Goal: Task Accomplishment & Management: Use online tool/utility

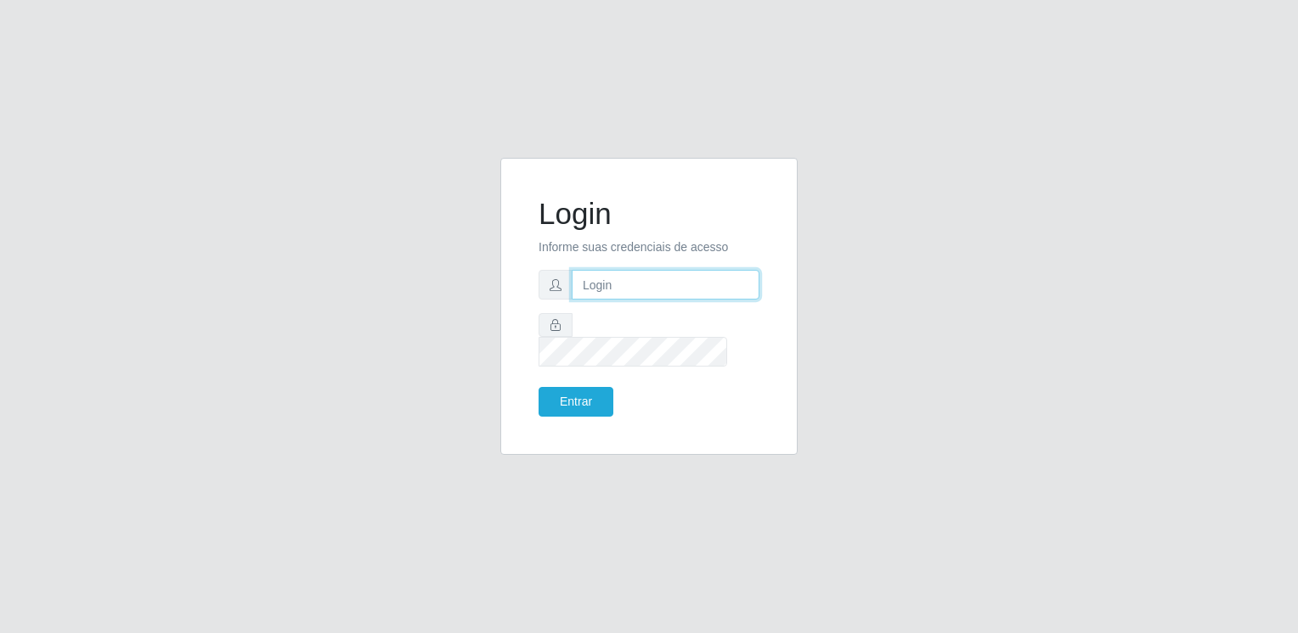
click at [673, 300] on input "text" at bounding box center [665, 285] width 188 height 30
type input "[EMAIL_ADDRESS][DOMAIN_NAME]"
click at [538, 387] on button "Entrar" at bounding box center [575, 402] width 75 height 30
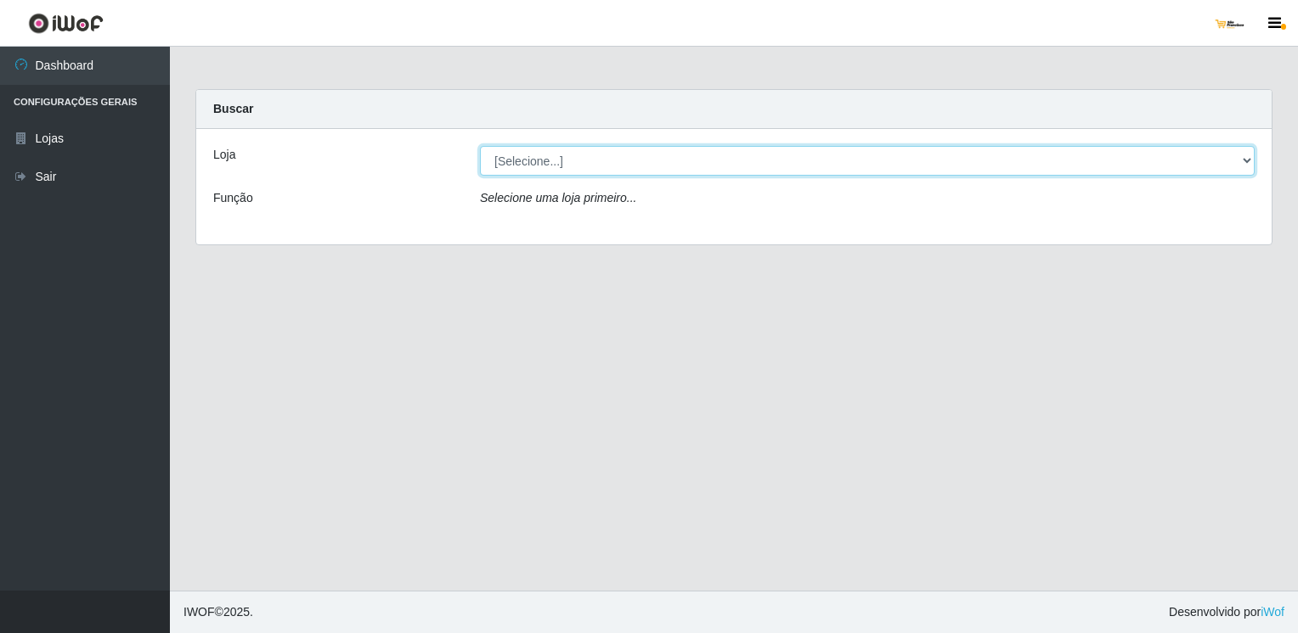
click at [672, 160] on select "[Selecione...] [GEOGRAPHIC_DATA]" at bounding box center [867, 161] width 774 height 30
select select "168"
click at [480, 146] on select "[Selecione...] [GEOGRAPHIC_DATA]" at bounding box center [867, 161] width 774 height 30
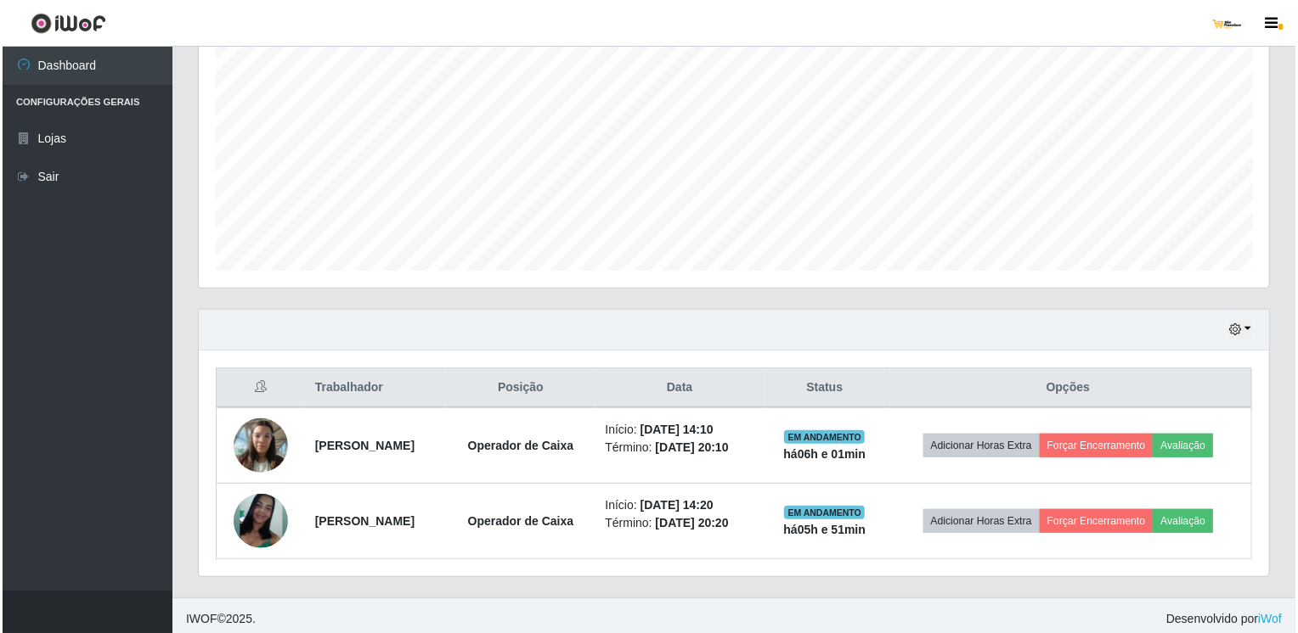
scroll to position [340, 0]
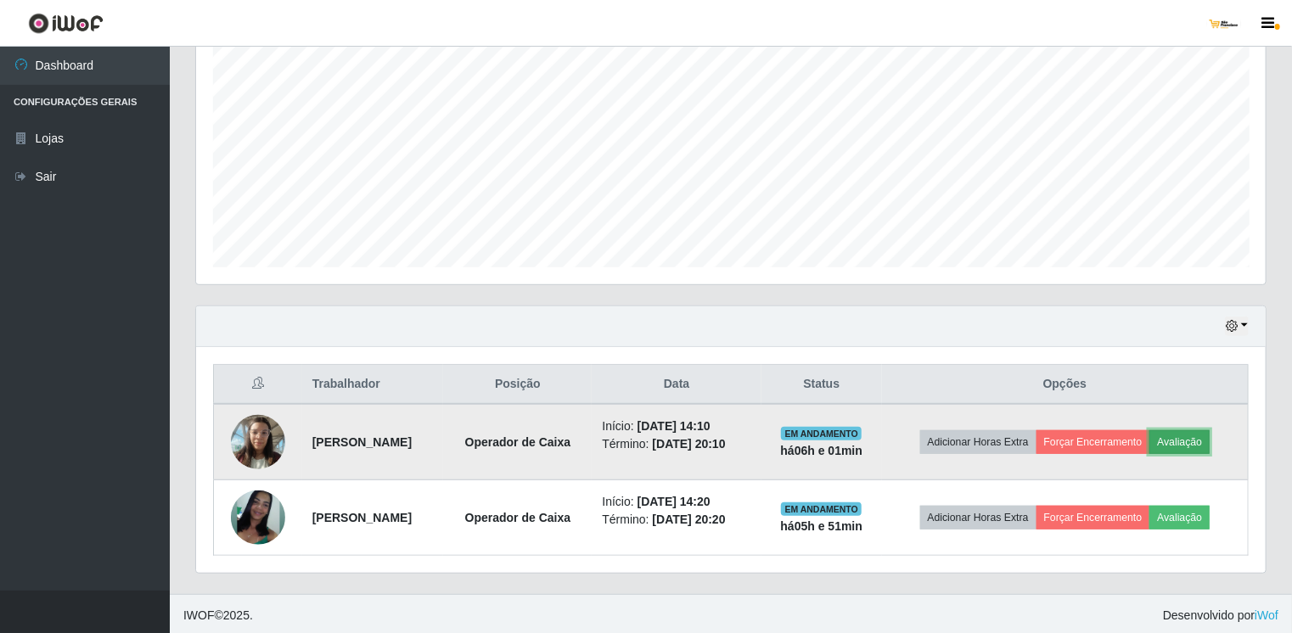
click at [1207, 443] on button "Avaliação" at bounding box center [1180, 443] width 60 height 24
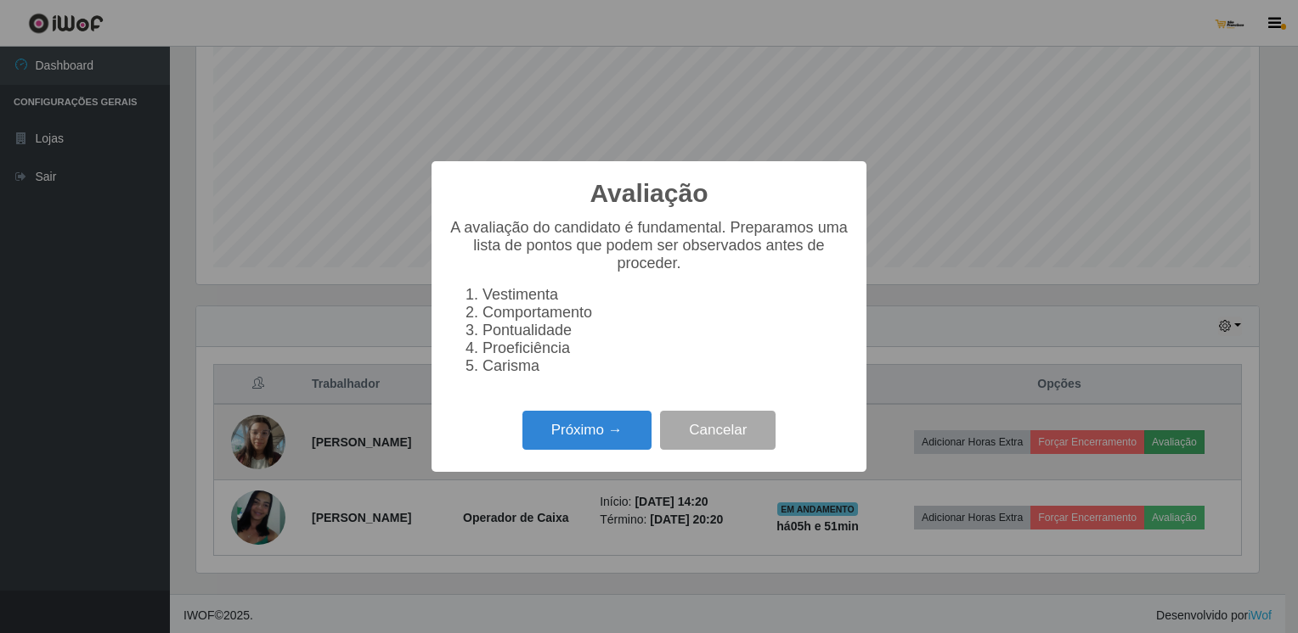
scroll to position [352, 1063]
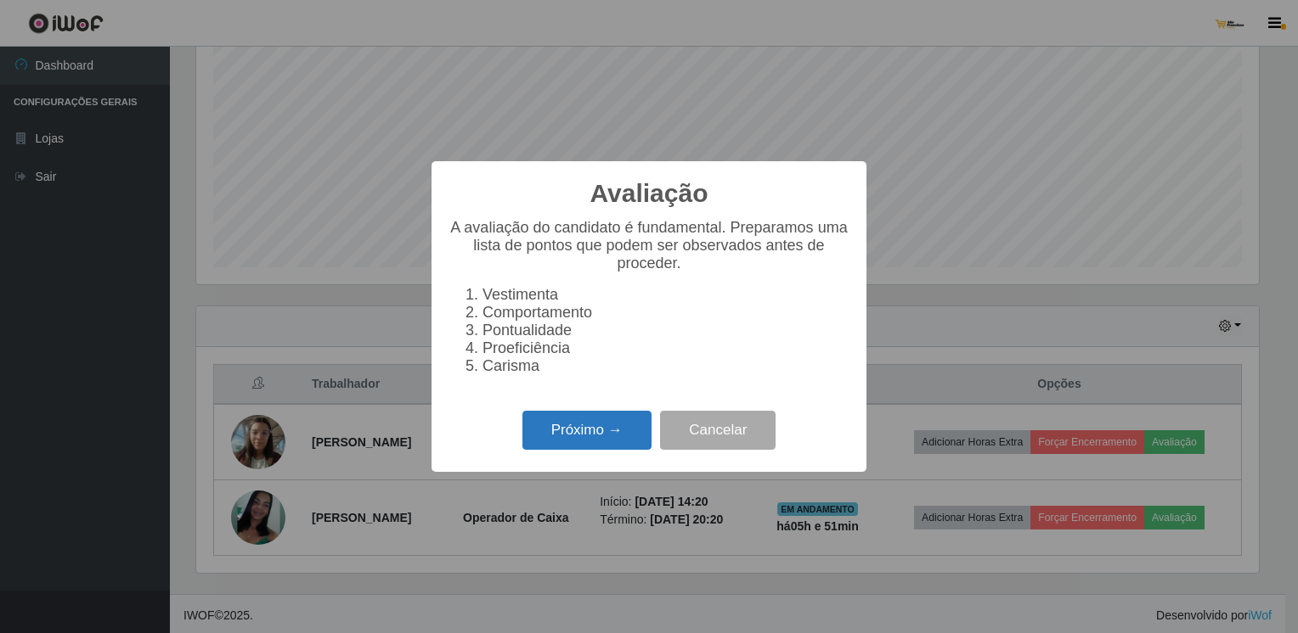
click at [595, 448] on button "Próximo →" at bounding box center [586, 431] width 129 height 40
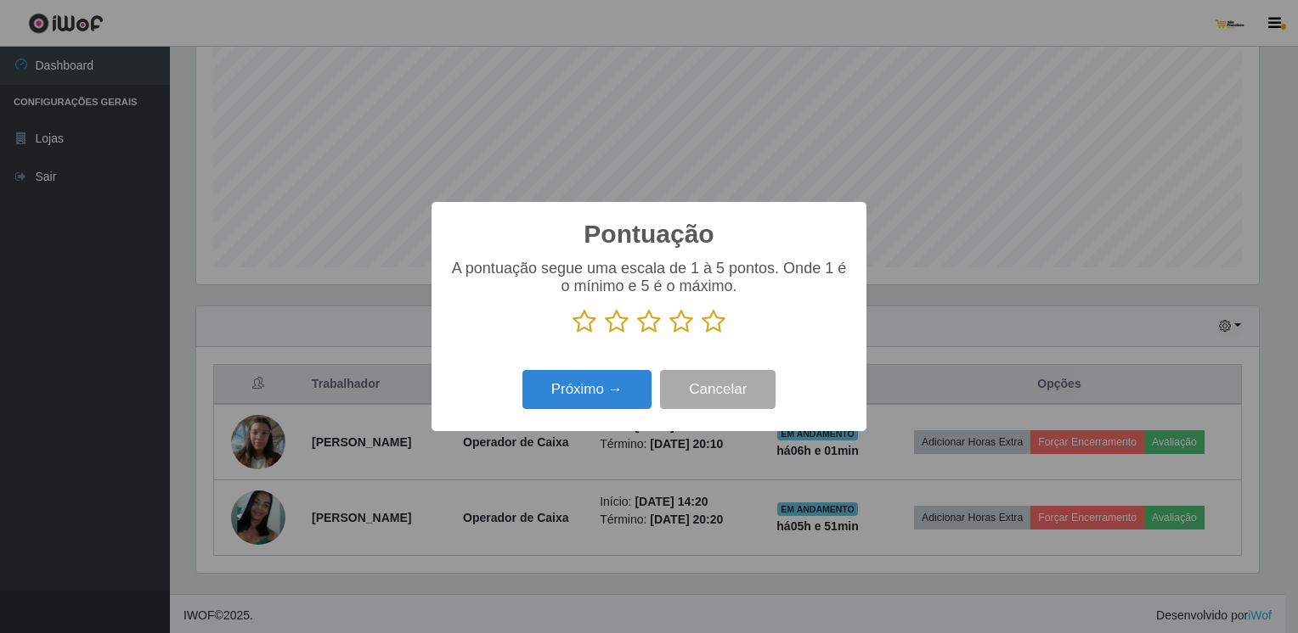
click at [715, 323] on icon at bounding box center [713, 321] width 24 height 25
click at [701, 335] on input "radio" at bounding box center [701, 335] width 0 height 0
click at [616, 392] on button "Próximo →" at bounding box center [586, 390] width 129 height 40
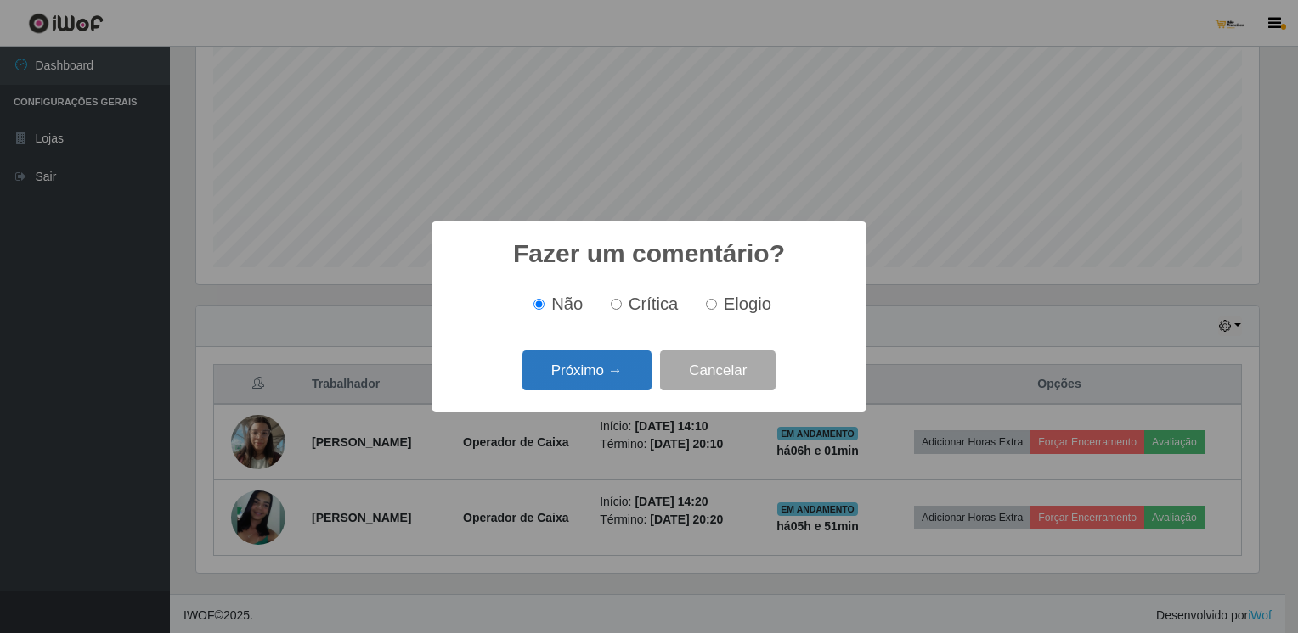
click at [611, 379] on button "Próximo →" at bounding box center [586, 371] width 129 height 40
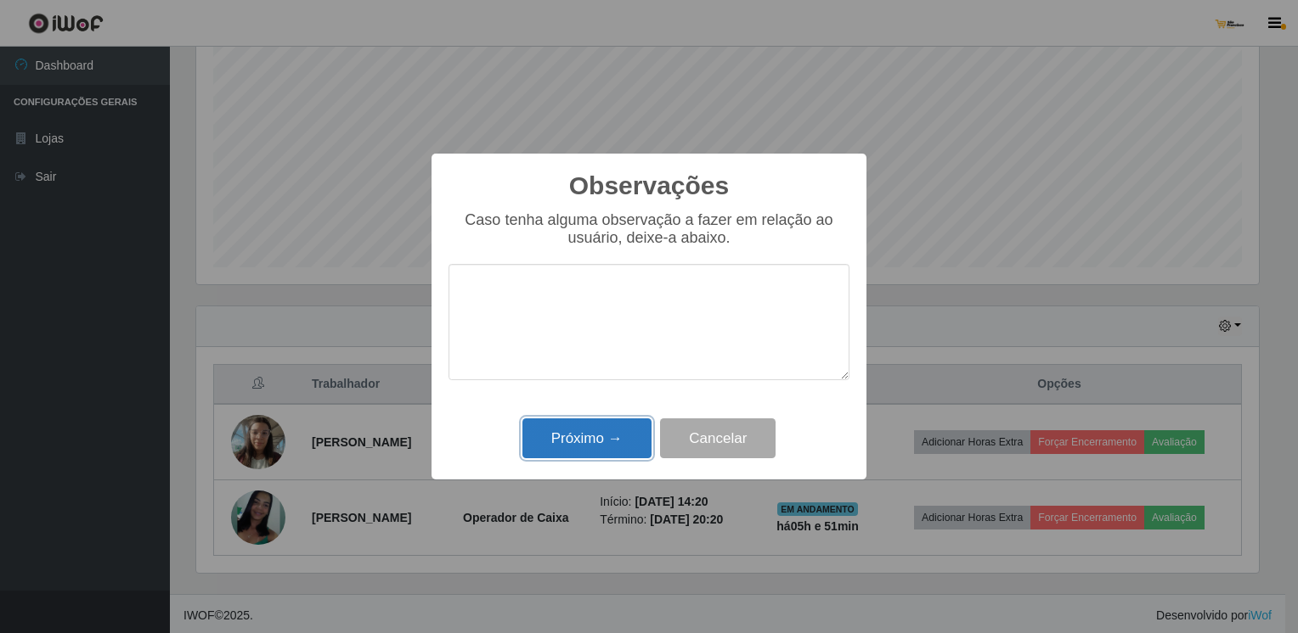
click at [605, 441] on button "Próximo →" at bounding box center [586, 439] width 129 height 40
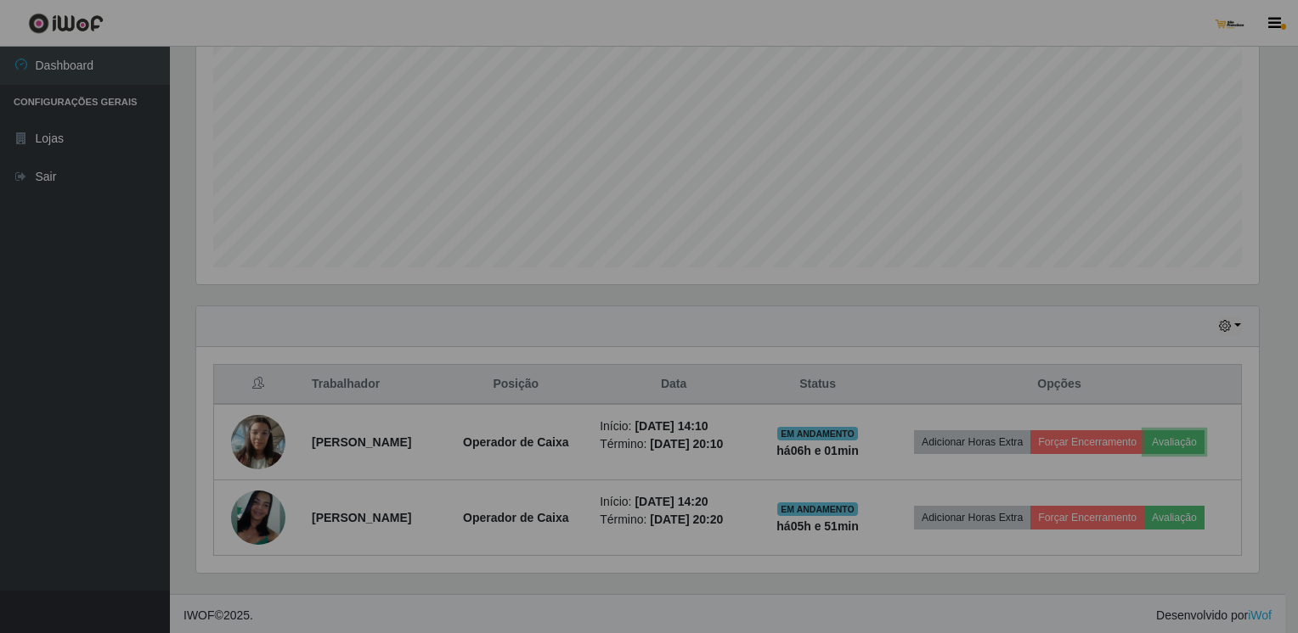
scroll to position [352, 1070]
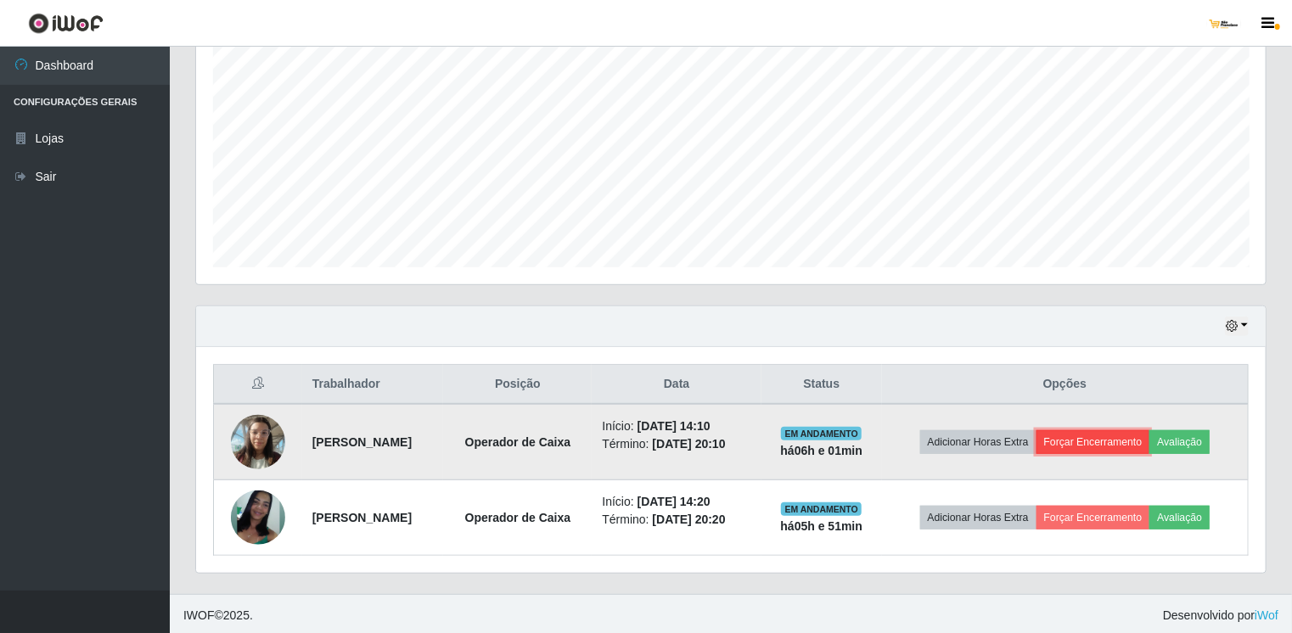
click at [1095, 436] on button "Forçar Encerramento" at bounding box center [1094, 443] width 114 height 24
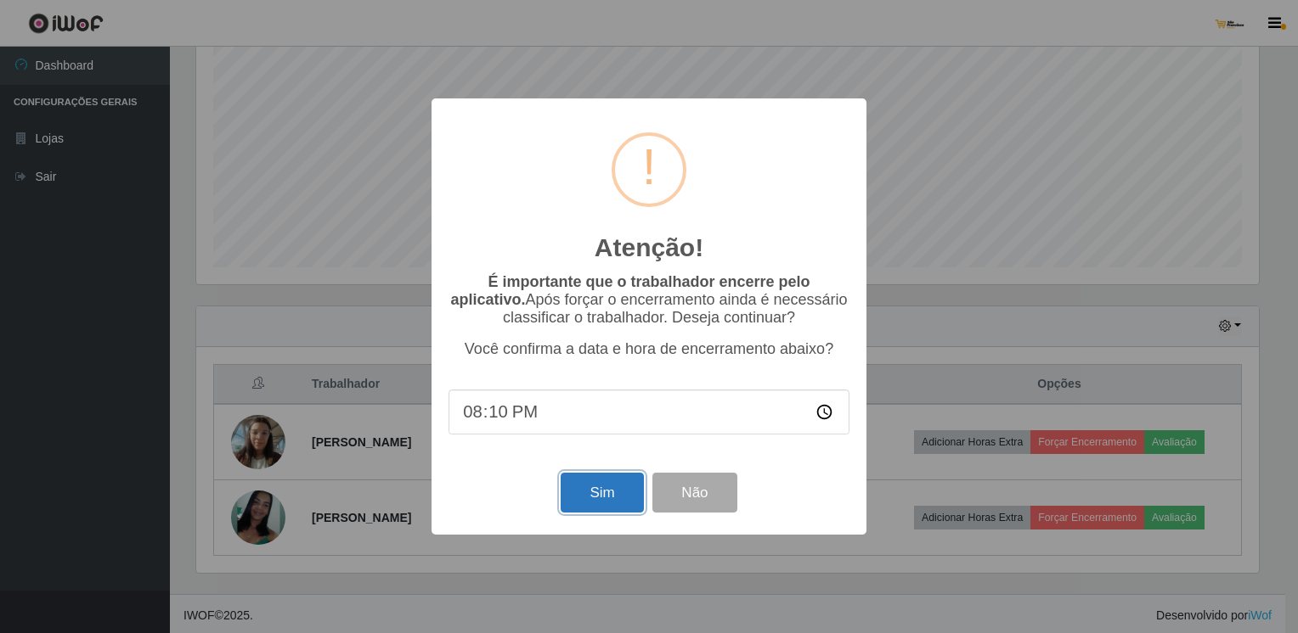
click at [616, 502] on button "Sim" at bounding box center [601, 493] width 82 height 40
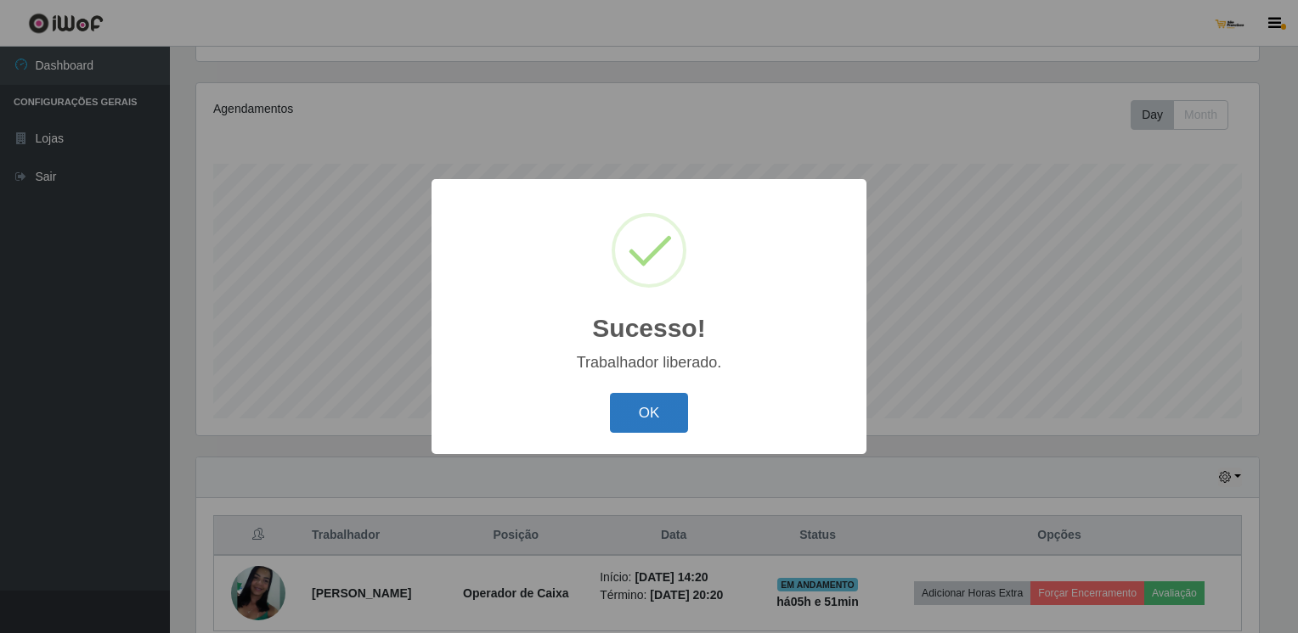
click at [643, 410] on button "OK" at bounding box center [649, 413] width 79 height 40
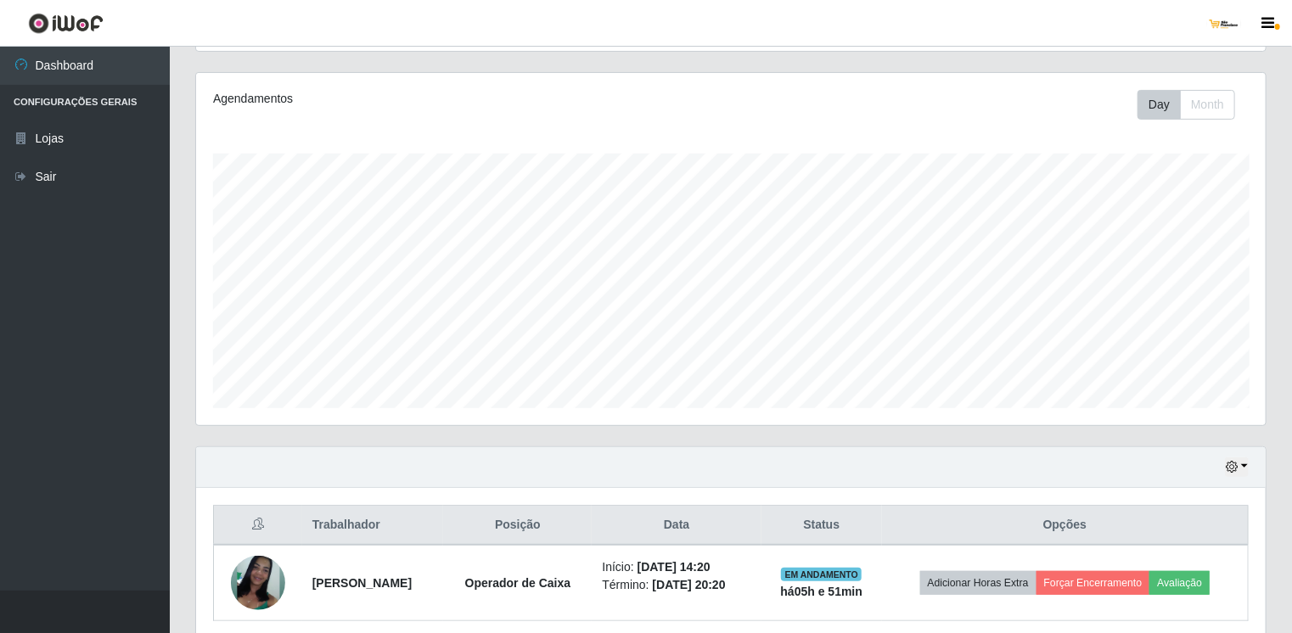
scroll to position [264, 0]
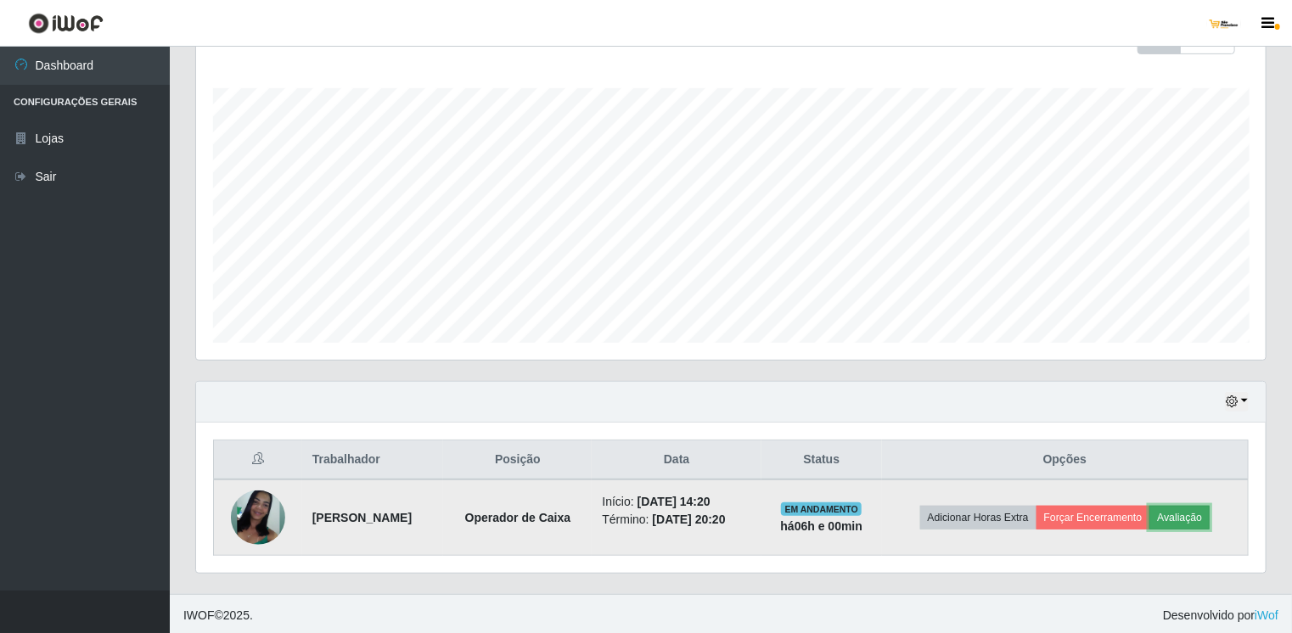
click at [1178, 520] on button "Avaliação" at bounding box center [1180, 518] width 60 height 24
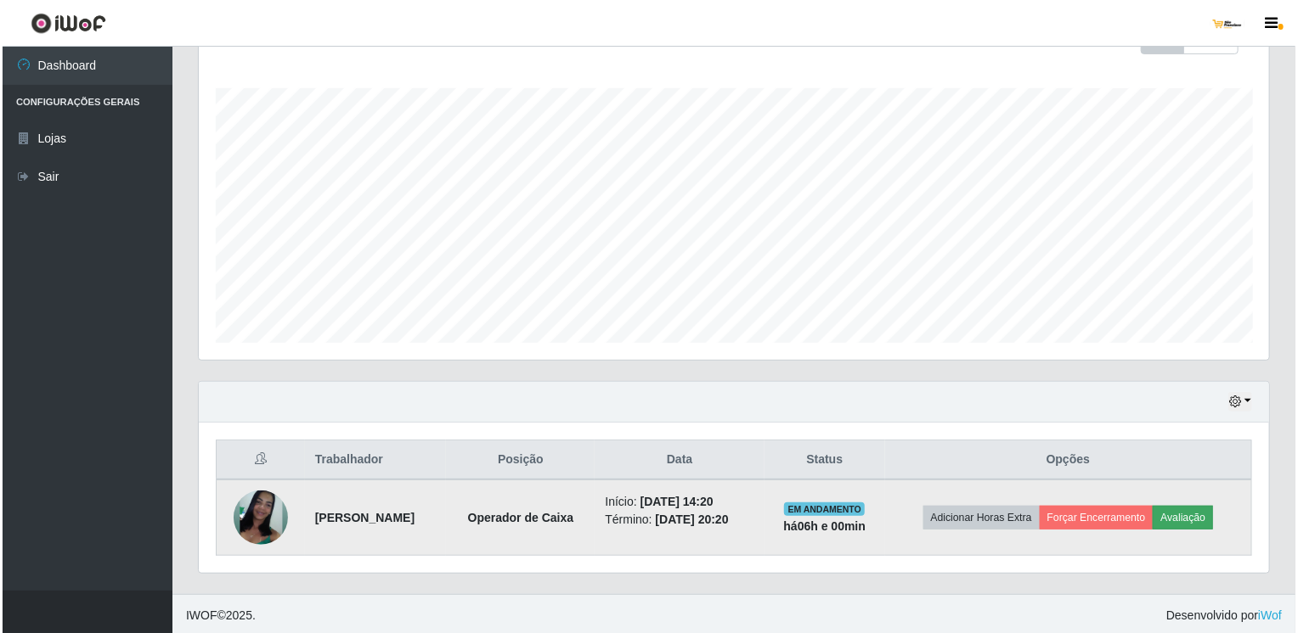
scroll to position [352, 1063]
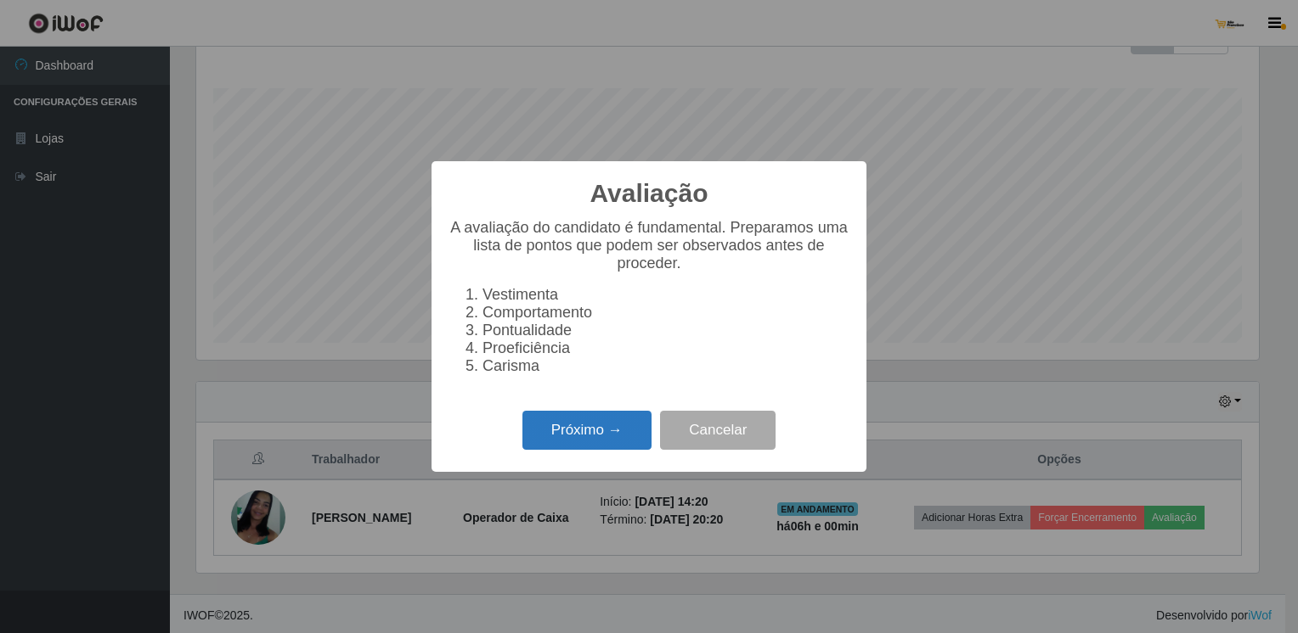
click at [586, 428] on button "Próximo →" at bounding box center [586, 431] width 129 height 40
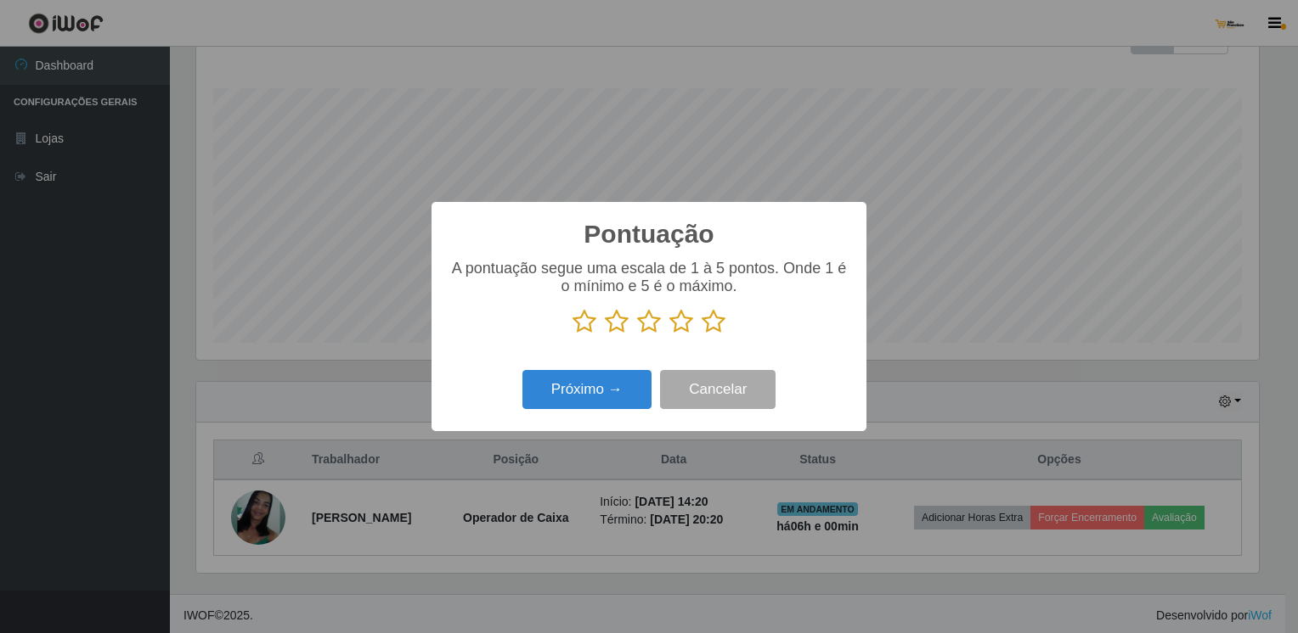
scroll to position [848805, 848094]
click at [684, 314] on icon at bounding box center [681, 321] width 24 height 25
click at [669, 335] on input "radio" at bounding box center [669, 335] width 0 height 0
click at [624, 397] on button "Próximo →" at bounding box center [586, 390] width 129 height 40
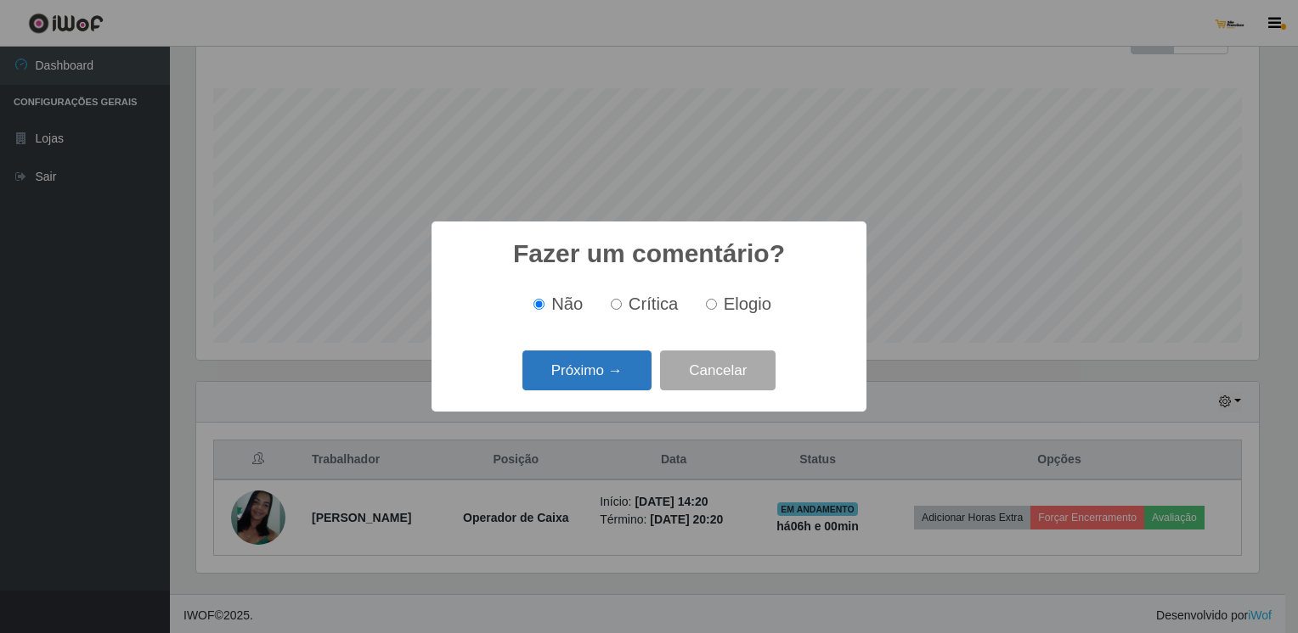
click at [617, 385] on button "Próximo →" at bounding box center [586, 371] width 129 height 40
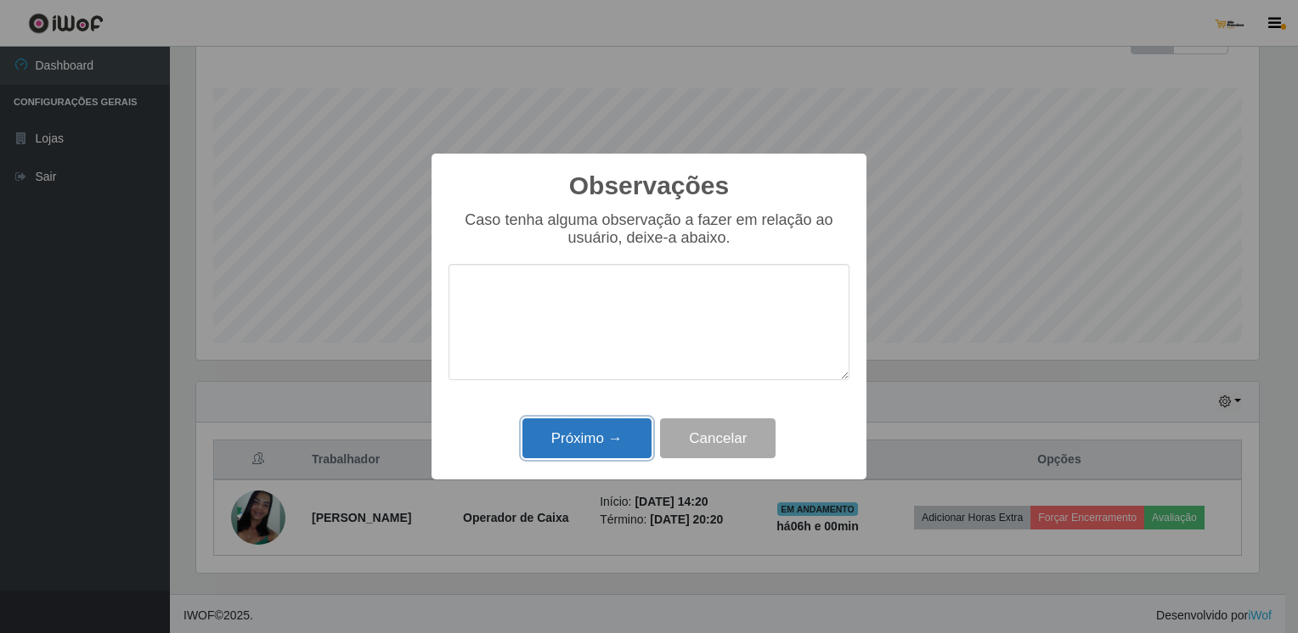
click at [624, 447] on button "Próximo →" at bounding box center [586, 439] width 129 height 40
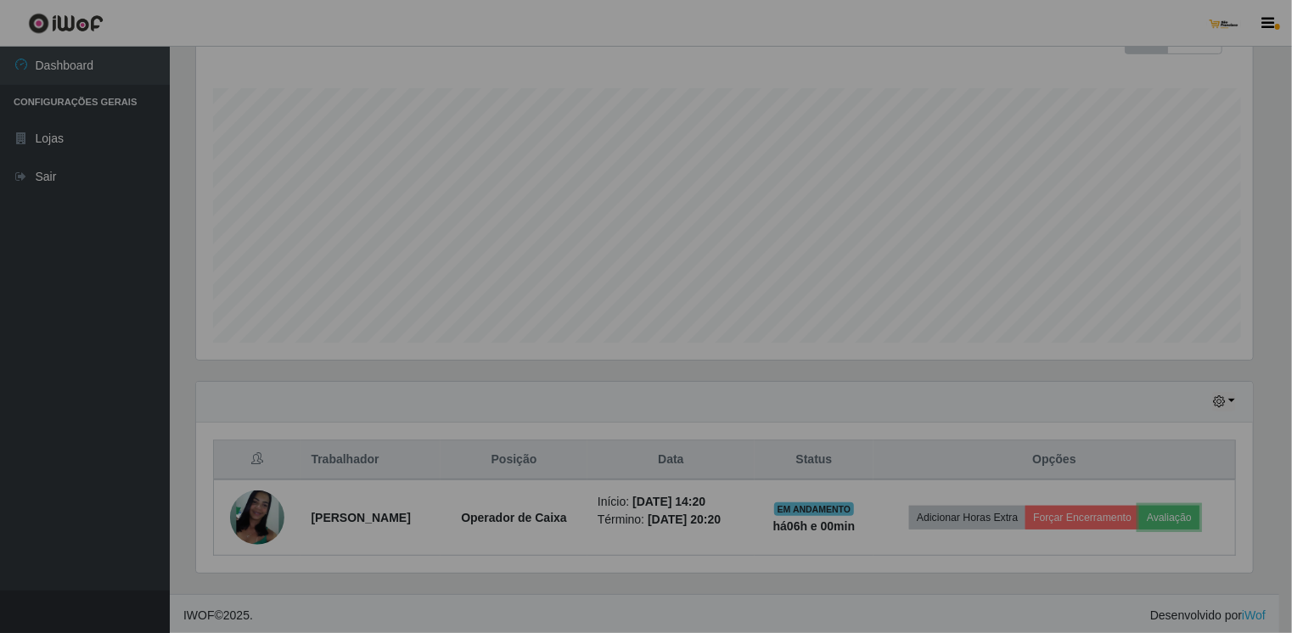
scroll to position [352, 1070]
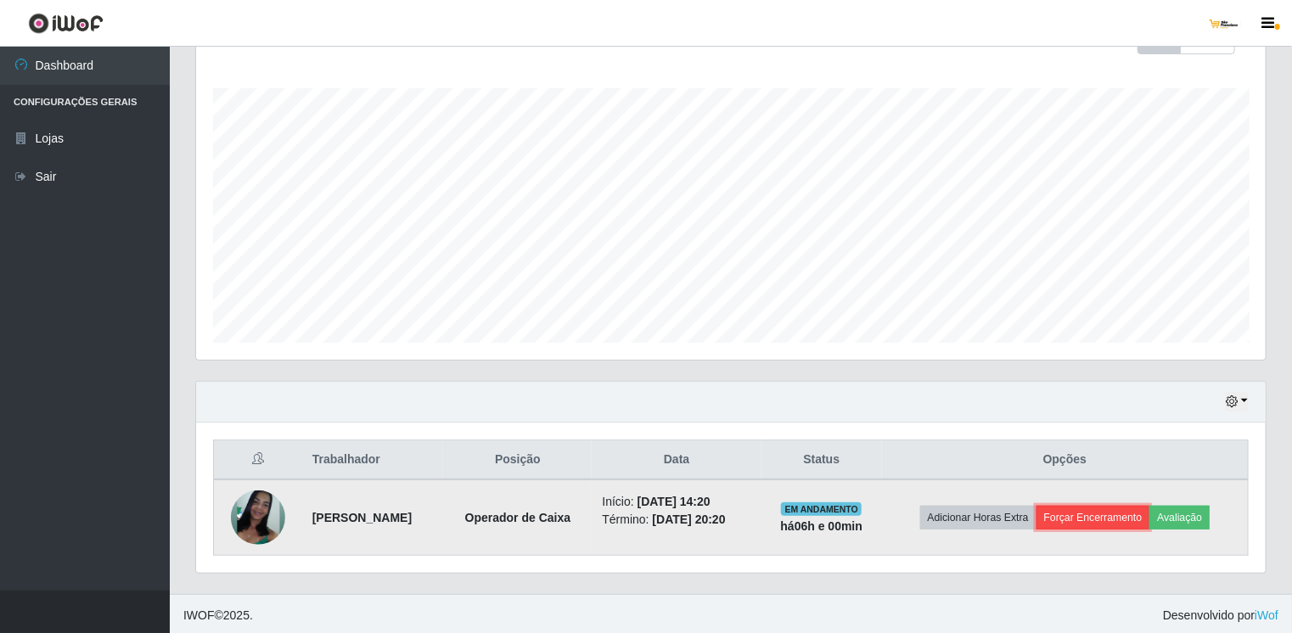
click at [1087, 518] on td "Adicionar Horas Extra Forçar Encerramento Avaliação" at bounding box center [1065, 518] width 367 height 76
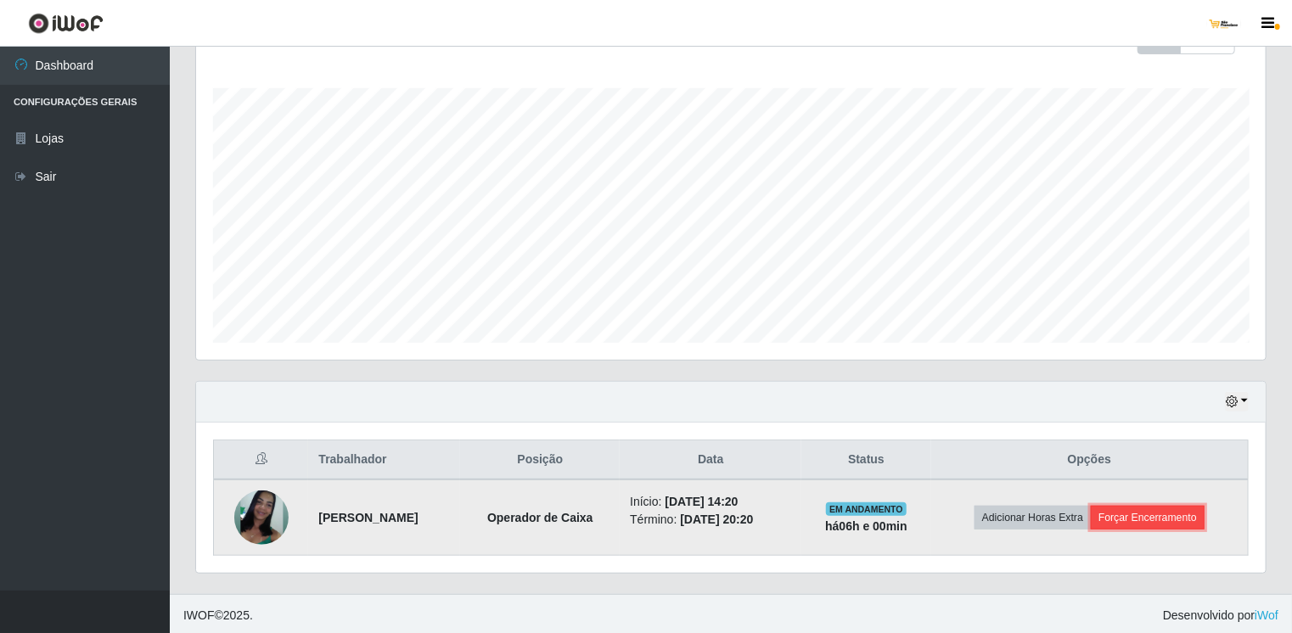
click at [1134, 515] on button "Forçar Encerramento" at bounding box center [1148, 518] width 114 height 24
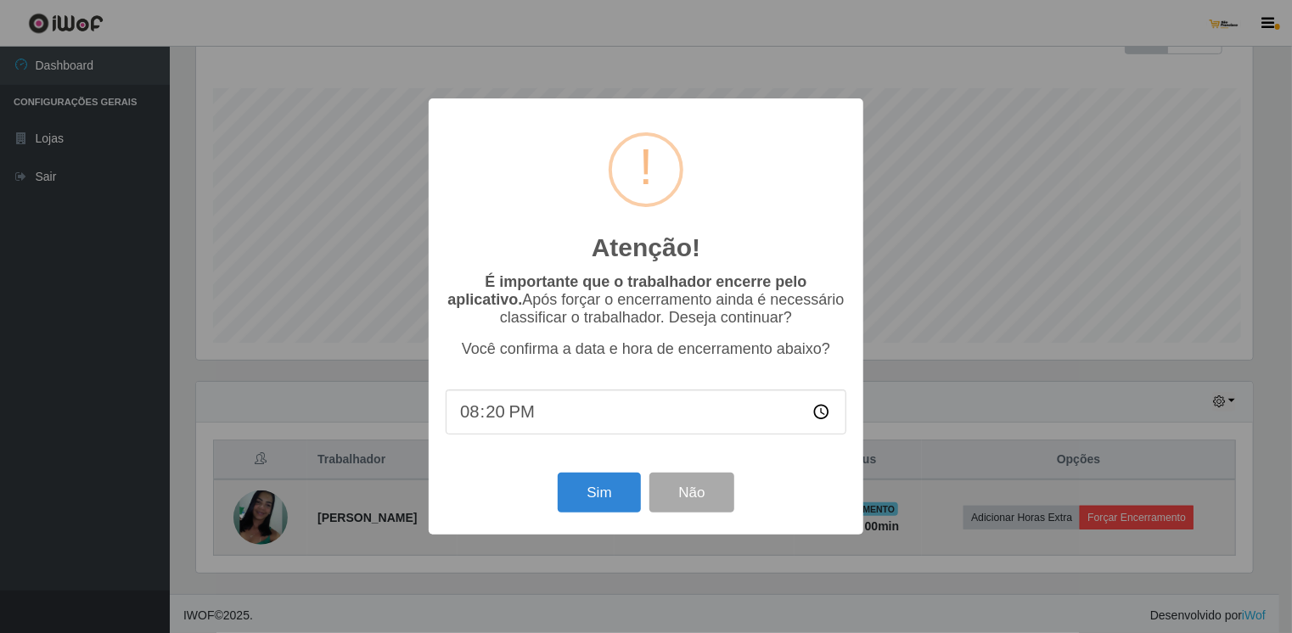
scroll to position [352, 1063]
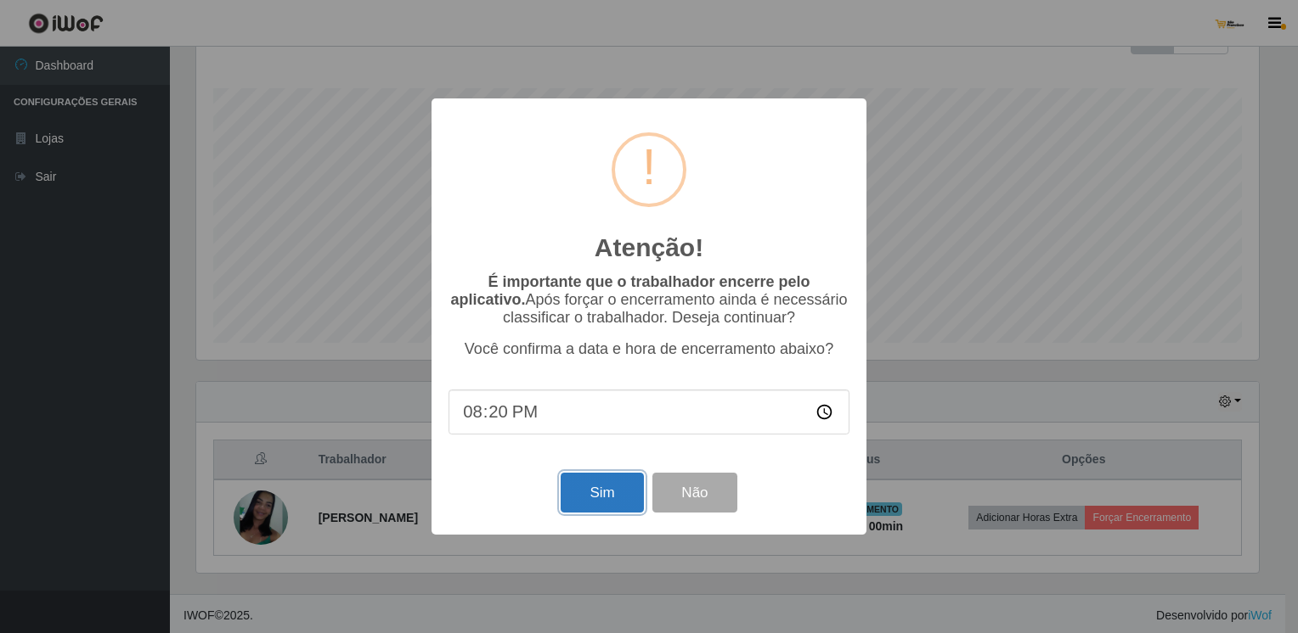
click at [593, 508] on button "Sim" at bounding box center [601, 493] width 82 height 40
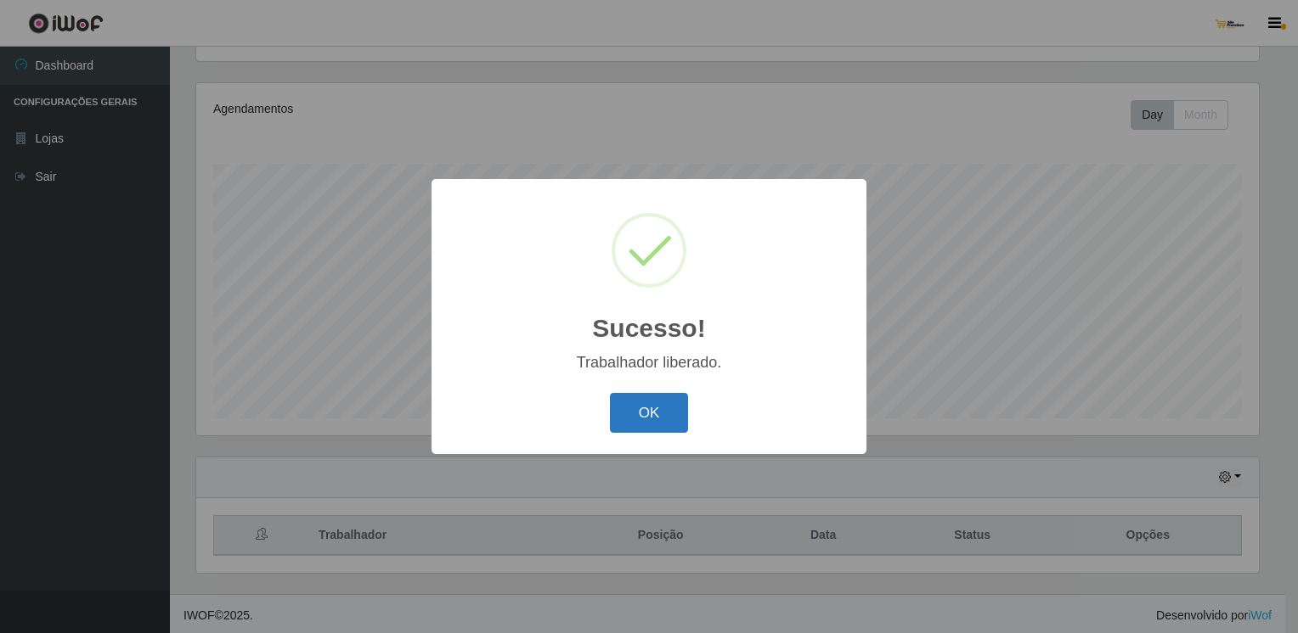
click at [647, 411] on button "OK" at bounding box center [649, 413] width 79 height 40
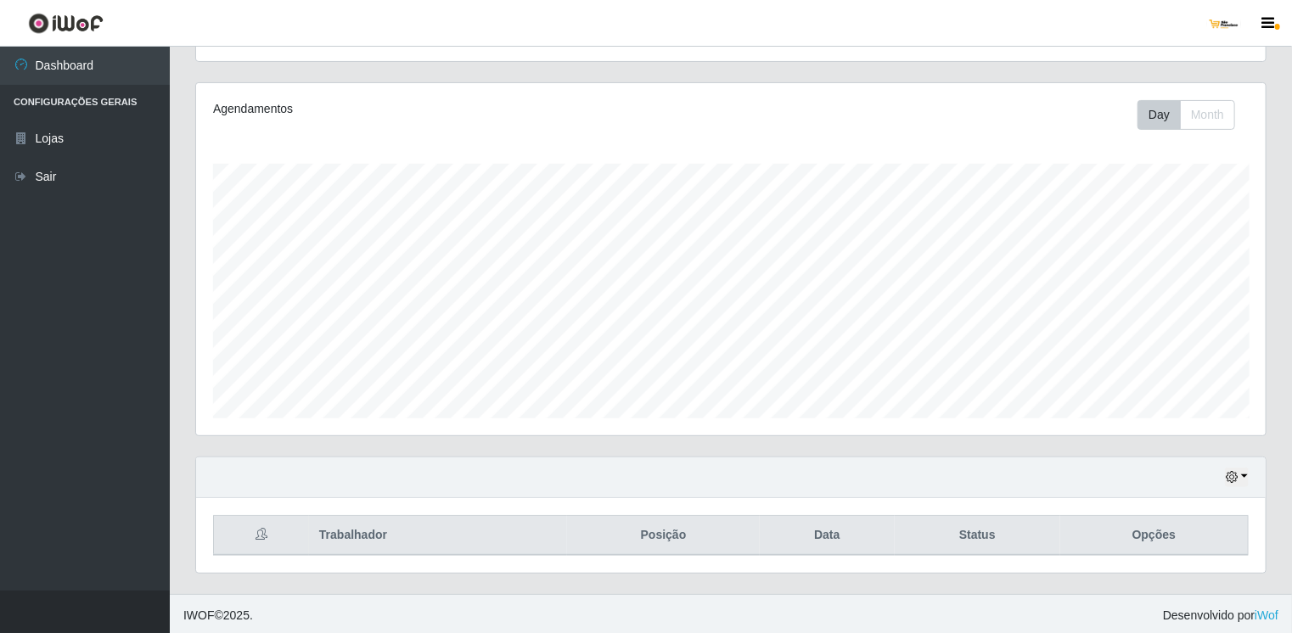
scroll to position [352, 1070]
